Goal: Transaction & Acquisition: Purchase product/service

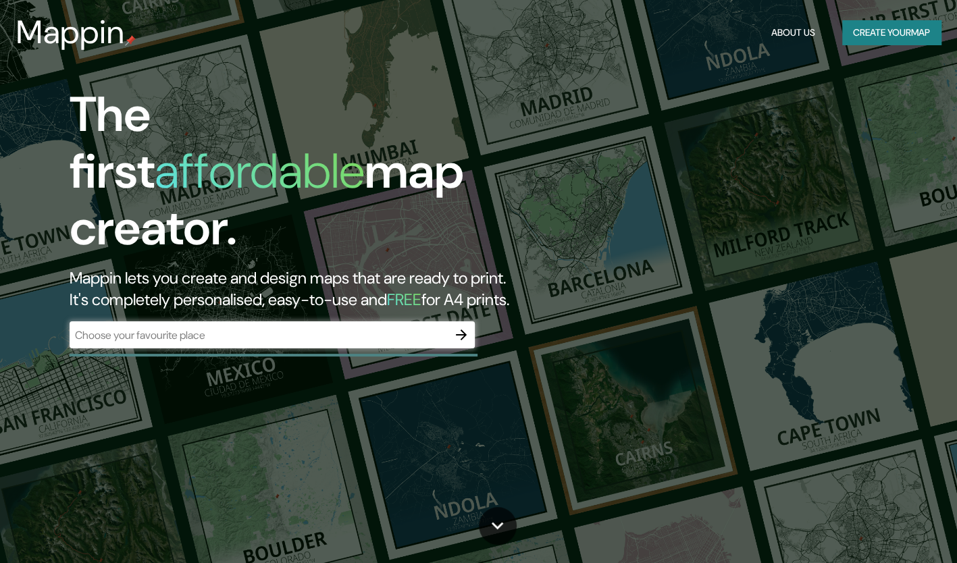
click at [429, 321] on div "​" at bounding box center [272, 334] width 405 height 27
click at [194, 321] on div "​" at bounding box center [272, 334] width 405 height 27
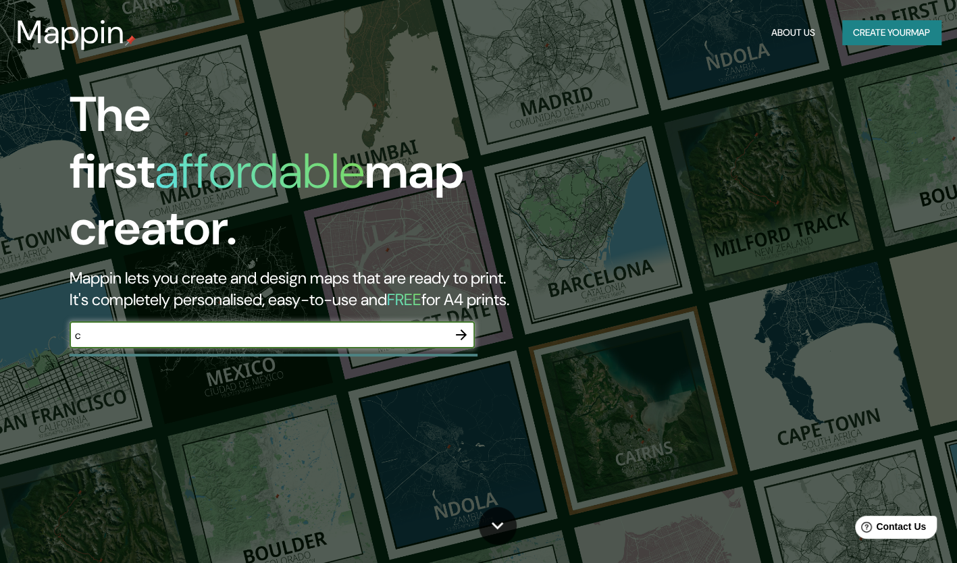
type input "[GEOGRAPHIC_DATA]"
click at [467, 327] on icon "button" at bounding box center [461, 335] width 16 height 16
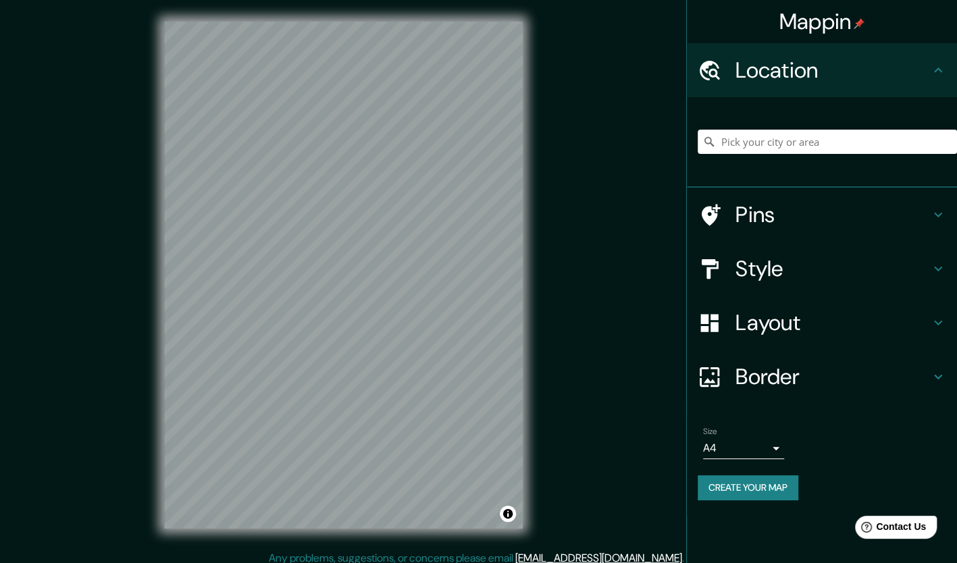
click at [770, 329] on h4 "Layout" at bounding box center [832, 322] width 194 height 27
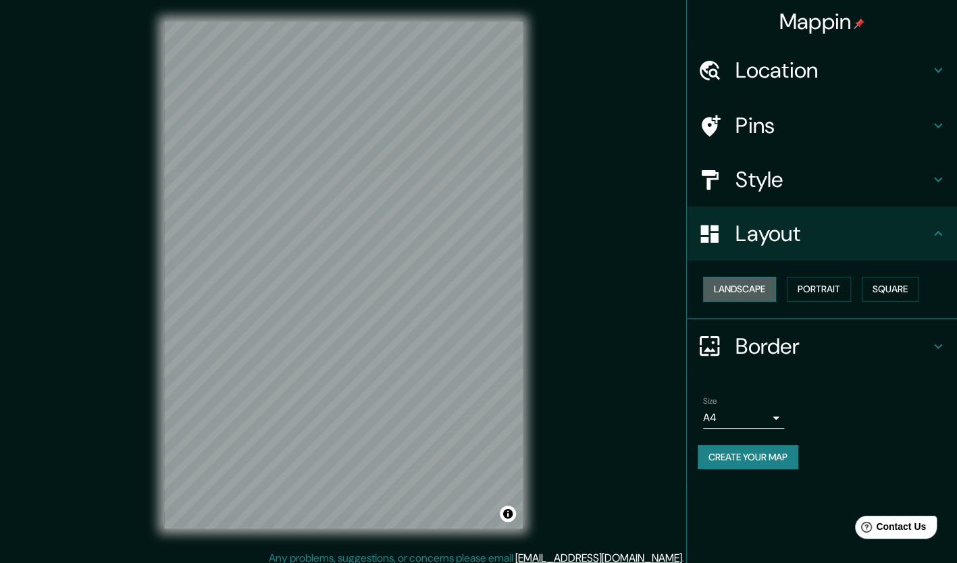
click at [750, 286] on button "Landscape" at bounding box center [739, 289] width 73 height 25
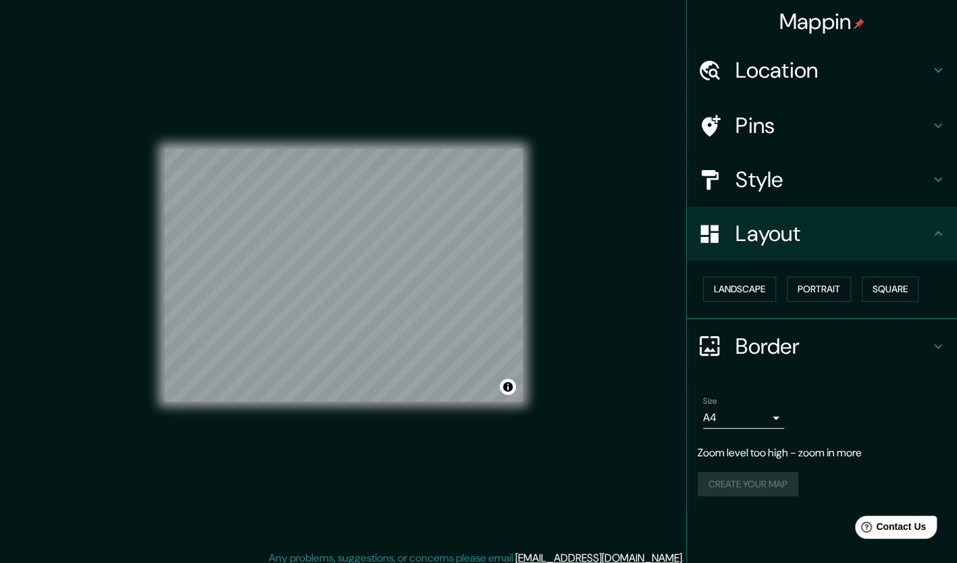
click at [324, 123] on div "© Mapbox © OpenStreetMap Improve this map" at bounding box center [343, 275] width 358 height 507
click at [365, 126] on div "© Mapbox © OpenStreetMap Improve this map" at bounding box center [343, 275] width 358 height 507
click at [354, 452] on div "© Mapbox © OpenStreetMap Improve this map" at bounding box center [343, 275] width 358 height 507
click at [356, 410] on div "© Mapbox © OpenStreetMap Improve this map" at bounding box center [343, 275] width 358 height 507
click at [309, 142] on div "© Mapbox © OpenStreetMap Improve this map" at bounding box center [343, 275] width 358 height 507
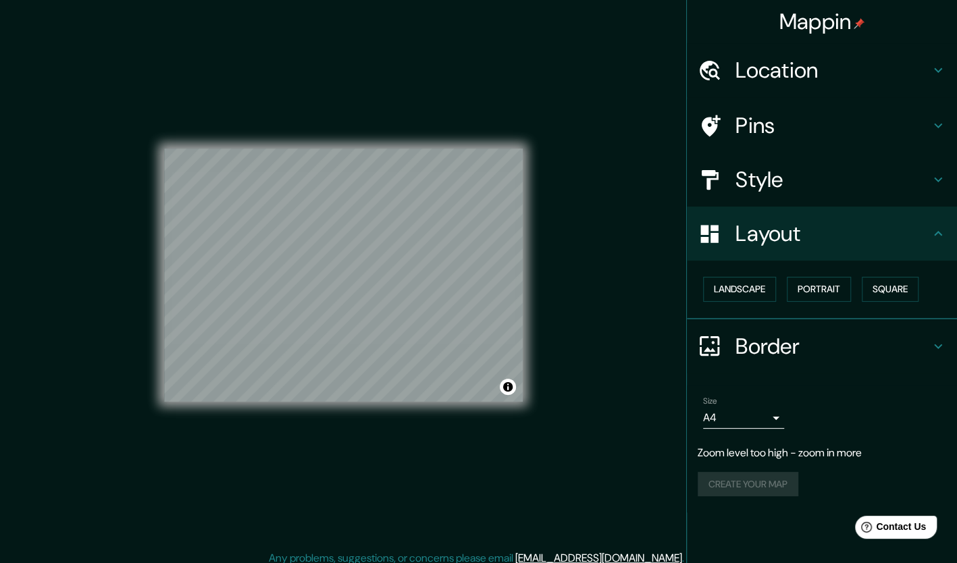
click at [363, 442] on div "© Mapbox © OpenStreetMap Improve this map" at bounding box center [343, 275] width 358 height 507
click at [363, 402] on div "© Mapbox © OpenStreetMap Improve this map" at bounding box center [343, 275] width 358 height 507
click at [261, 59] on div "© Mapbox © OpenStreetMap Improve this map" at bounding box center [343, 275] width 358 height 507
click at [319, 98] on div "© Mapbox © OpenStreetMap Improve this map" at bounding box center [343, 275] width 358 height 507
click at [737, 455] on button "Create your map" at bounding box center [747, 457] width 101 height 25
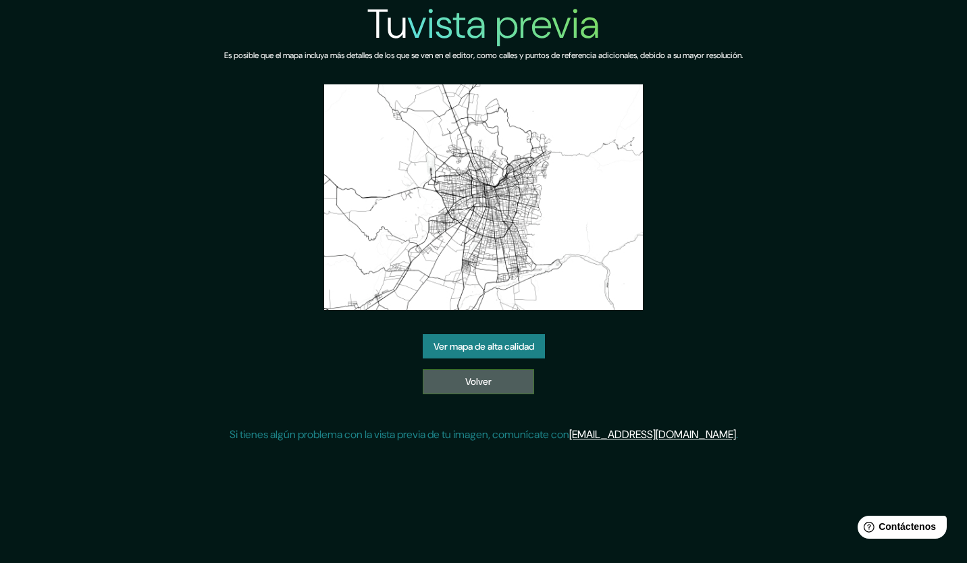
click at [514, 387] on link "Volver" at bounding box center [478, 381] width 111 height 25
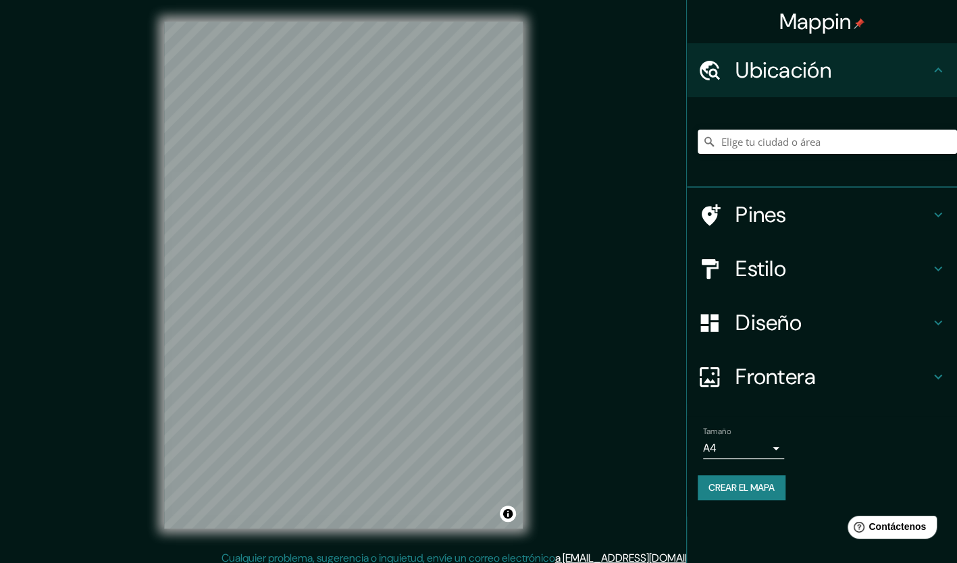
click at [803, 319] on h4 "Diseño" at bounding box center [832, 322] width 194 height 27
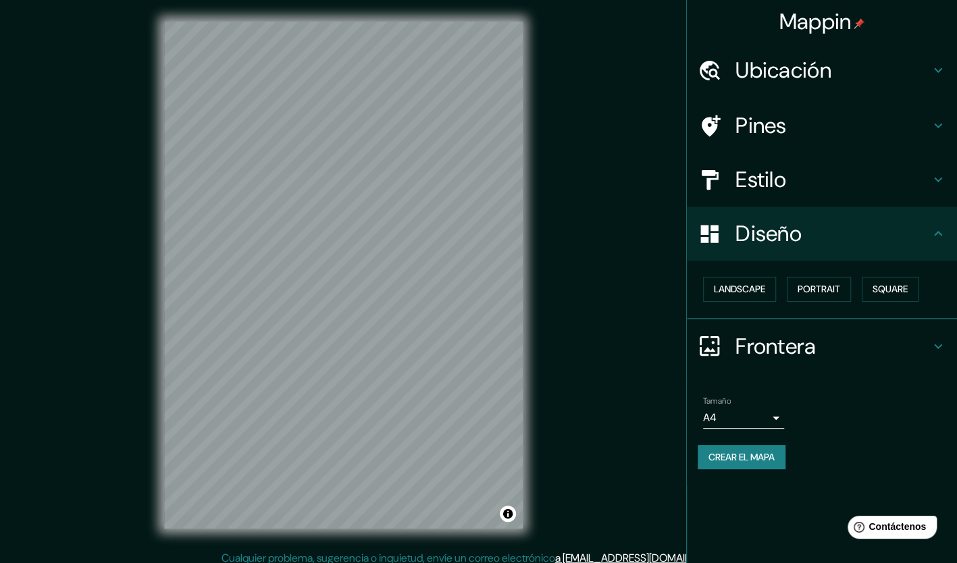
click at [777, 409] on body "Mappin Ubicación Pines Estilo Diseño Landscape Portrait Square Frontera Elige u…" at bounding box center [478, 281] width 957 height 563
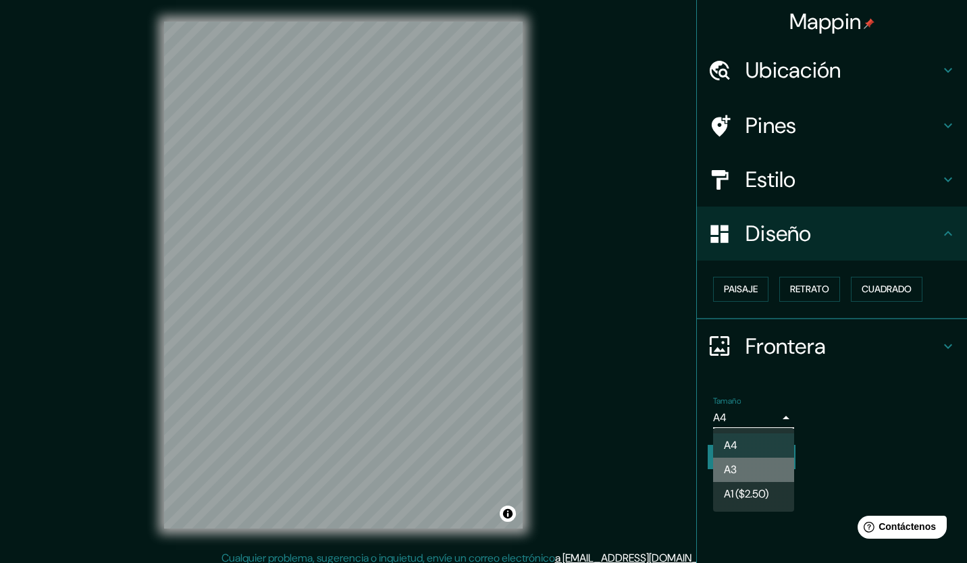
drag, startPoint x: 767, startPoint y: 475, endPoint x: 764, endPoint y: 461, distance: 14.4
click at [766, 475] on li "A3" at bounding box center [753, 470] width 81 height 24
type input "a4"
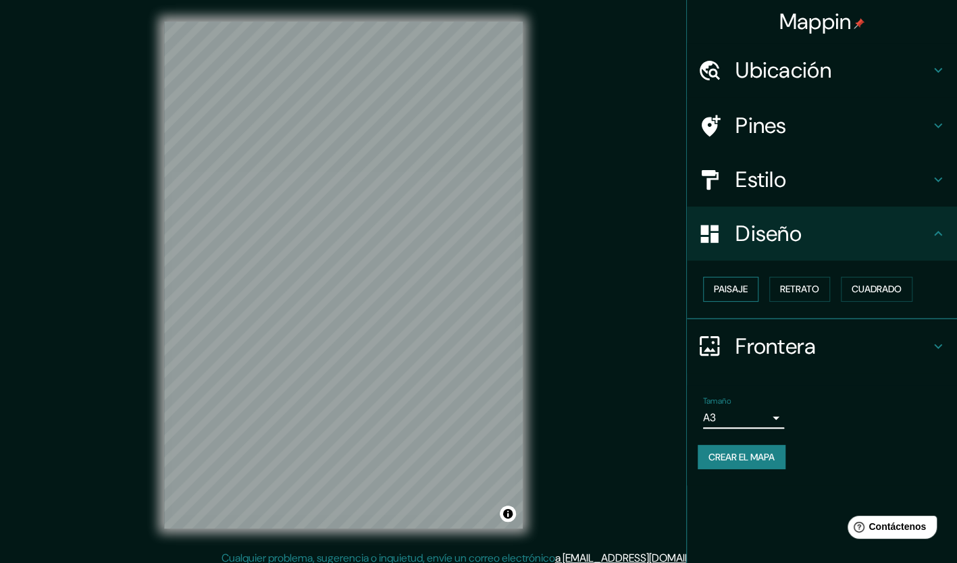
click at [722, 293] on font "Paisaje" at bounding box center [731, 289] width 34 height 17
